Goal: Find specific page/section: Find specific page/section

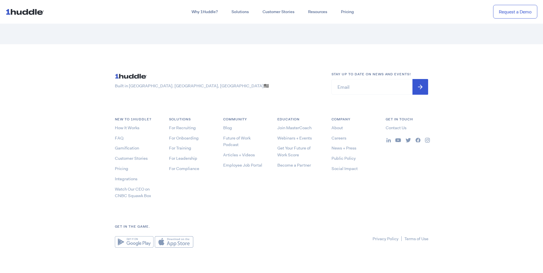
scroll to position [3078, 0]
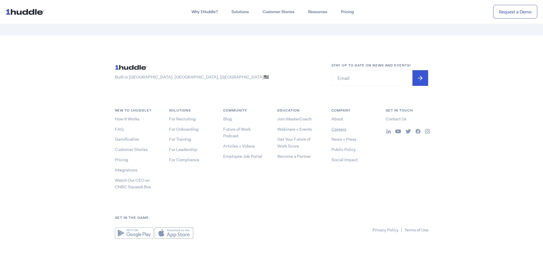
click at [343, 128] on link "Careers" at bounding box center [338, 129] width 15 height 6
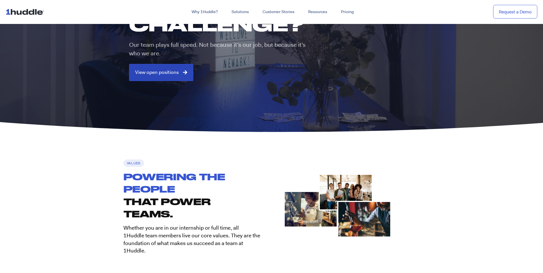
click at [173, 74] on span "View open positions" at bounding box center [157, 72] width 44 height 5
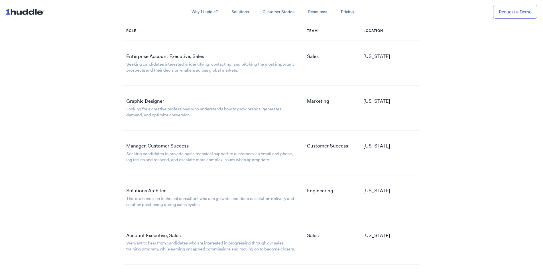
scroll to position [912, 0]
